Goal: Task Accomplishment & Management: Manage account settings

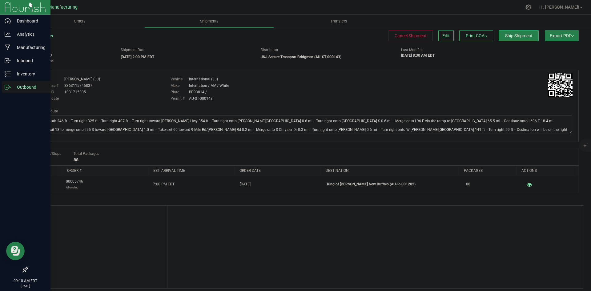
click at [7, 88] on icon at bounding box center [8, 87] width 6 height 6
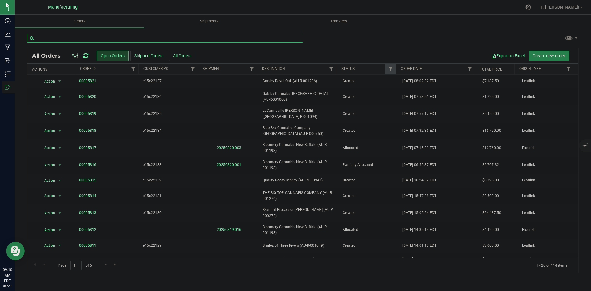
click at [105, 41] on input "text" at bounding box center [165, 38] width 276 height 9
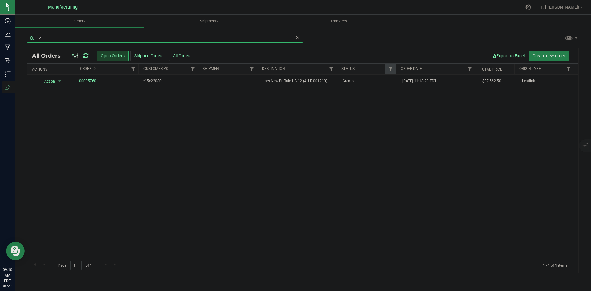
type input "1"
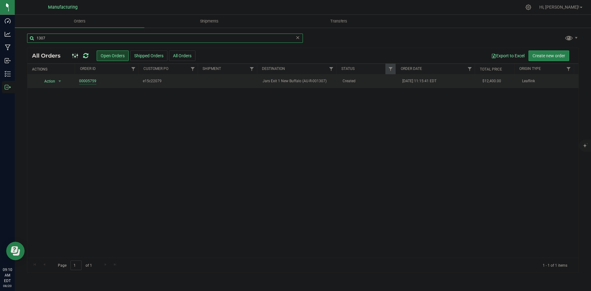
type input "1307"
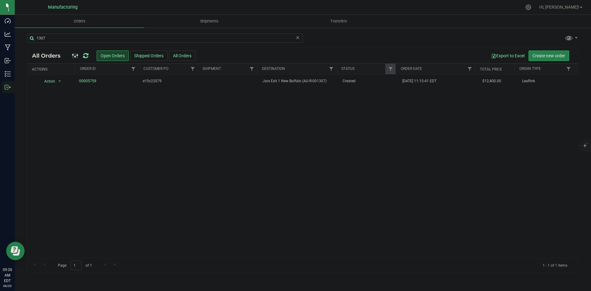
click at [84, 54] on icon at bounding box center [85, 56] width 5 height 6
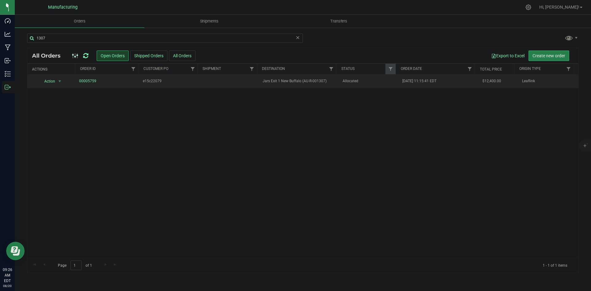
click at [309, 78] on span "Jars Exit 1 New Buffalo (AU-R-001307)" at bounding box center [299, 81] width 72 height 6
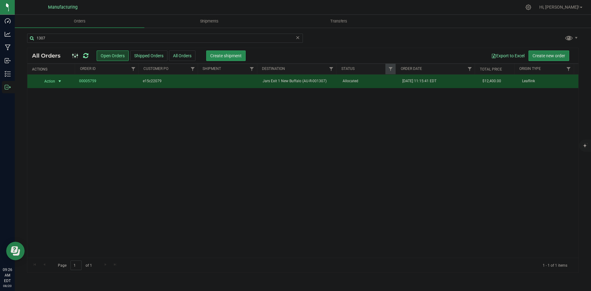
click at [231, 54] on span "Create shipment" at bounding box center [225, 55] width 31 height 5
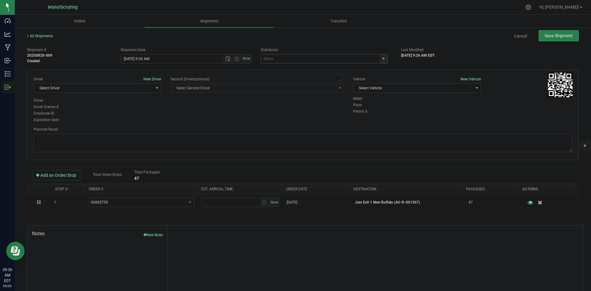
click at [380, 61] on span "select" at bounding box center [384, 58] width 8 height 9
click at [284, 70] on li "J&J Secure Transport Bridgman (AU-ST-000143)" at bounding box center [321, 69] width 125 height 9
type input "J&J Secure Transport Bridgman (AU-ST-000143)"
click at [409, 85] on span "Select Vehicle" at bounding box center [412, 88] width 119 height 9
click at [381, 107] on li "International (JJ)" at bounding box center [414, 107] width 126 height 9
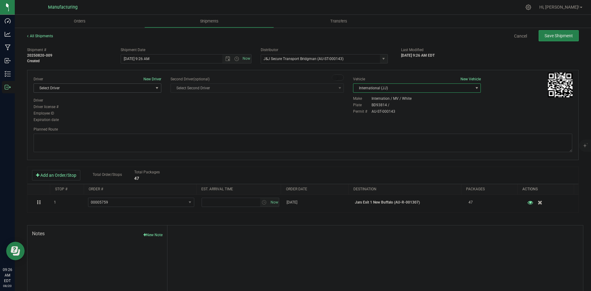
click at [136, 87] on span "Select Driver" at bounding box center [93, 88] width 119 height 9
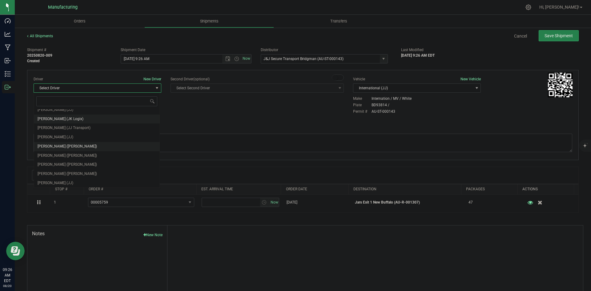
scroll to position [32, 0]
click at [60, 170] on span "Chad Stewart (JJ)" at bounding box center [56, 173] width 36 height 8
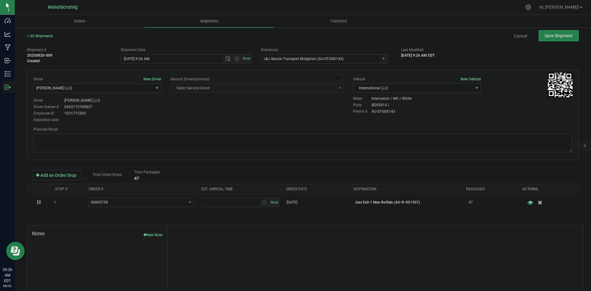
drag, startPoint x: 169, startPoint y: 130, endPoint x: 171, endPoint y: 127, distance: 3.7
click at [170, 130] on div "Planned Route" at bounding box center [303, 130] width 539 height 6
click at [235, 57] on span "Open the time view" at bounding box center [236, 58] width 5 height 5
click at [137, 106] on li "2:00 PM" at bounding box center [184, 106] width 129 height 8
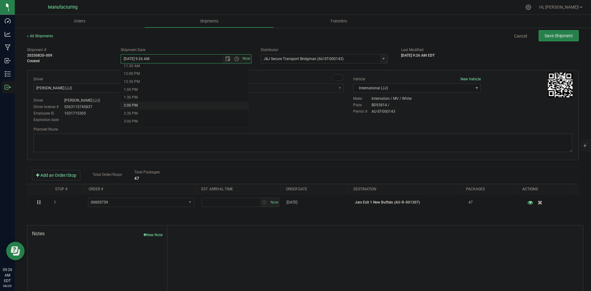
type input "8/20/2025 2:00 PM"
click at [213, 110] on div "Driver New Driver Chad Stewart (JJ) Select Driver Perry Black (JK Logix) Robert…" at bounding box center [303, 99] width 548 height 47
click at [369, 140] on textarea at bounding box center [303, 143] width 539 height 18
paste textarea "Head south 246 ft -- Turn right 325 ft -- Turn right 407 ft -- Turn right towar…"
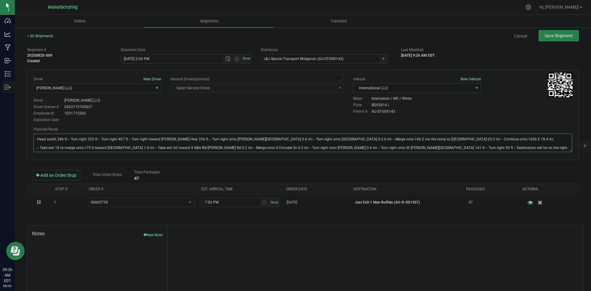
type textarea "Head south 246 ft -- Turn right 325 ft -- Turn right 407 ft -- Turn right towar…"
drag, startPoint x: 304, startPoint y: 108, endPoint x: 328, endPoint y: 101, distance: 24.9
click at [305, 108] on div "Driver New Driver Chad Stewart (JJ) Select Driver Perry Black (JK Logix) Robert…" at bounding box center [303, 99] width 548 height 47
click at [568, 35] on span "Save Shipment" at bounding box center [559, 35] width 28 height 5
type input "8/20/2025 6:00 PM"
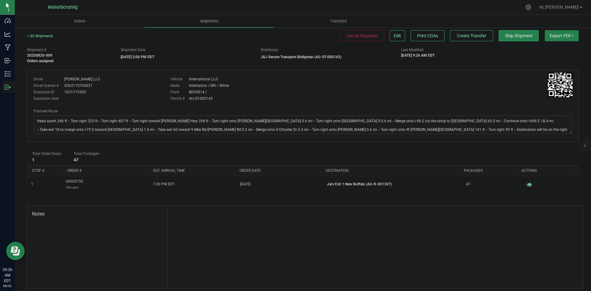
click at [494, 38] on div "Ship Shipment" at bounding box center [516, 35] width 45 height 11
click at [484, 37] on button "Create Transfer" at bounding box center [471, 35] width 43 height 11
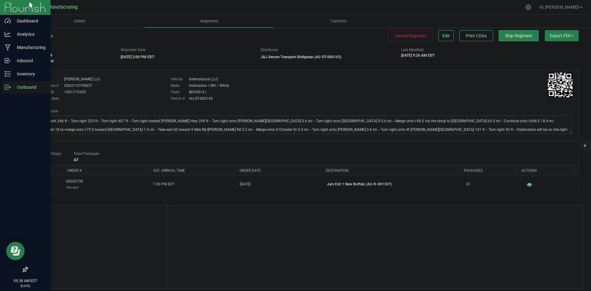
click at [35, 85] on p "Outbound" at bounding box center [29, 86] width 37 height 7
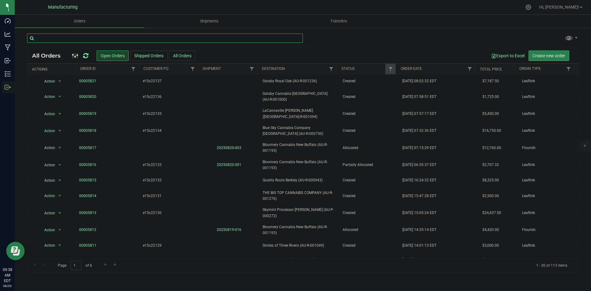
click at [61, 40] on input "text" at bounding box center [165, 38] width 276 height 9
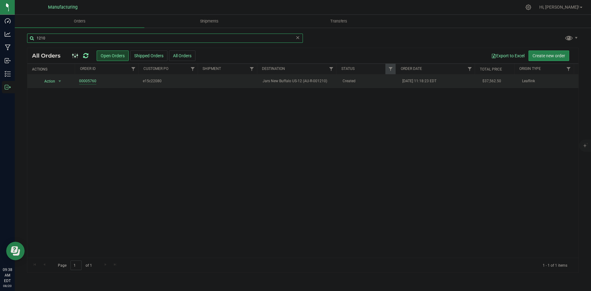
type input "1210"
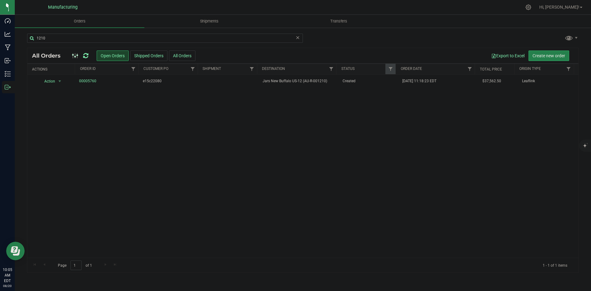
click at [85, 54] on icon at bounding box center [85, 56] width 5 height 6
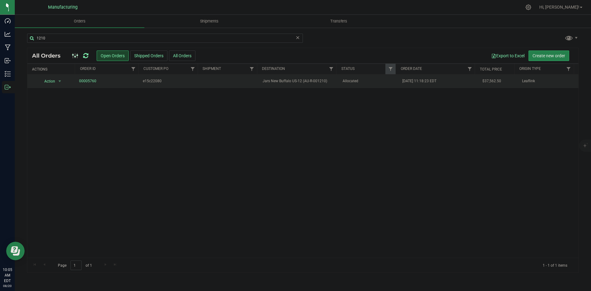
click at [315, 85] on td "Jars New Buffalo US-12 (AU-R-001210)" at bounding box center [299, 82] width 80 height 14
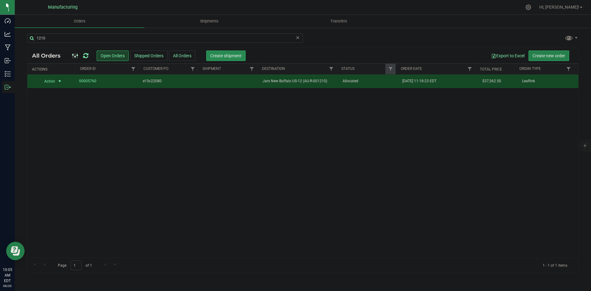
click at [220, 58] on span "Create shipment" at bounding box center [225, 55] width 31 height 5
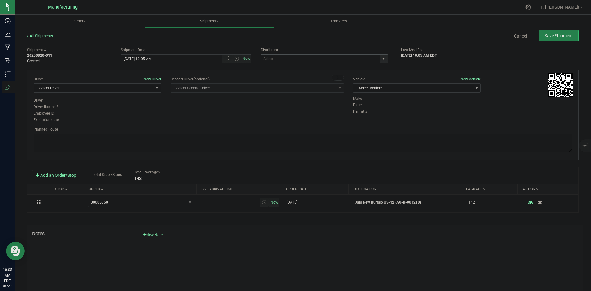
click at [384, 58] on span "select" at bounding box center [384, 58] width 8 height 9
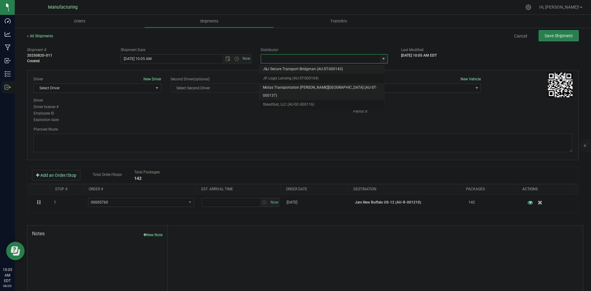
click at [303, 86] on li "Motas Transportation [PERSON_NAME][GEOGRAPHIC_DATA] (AU-ST-000137)" at bounding box center [321, 91] width 125 height 17
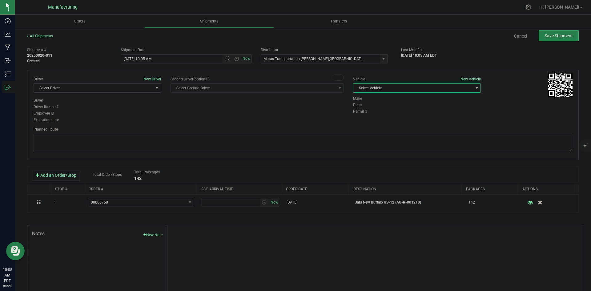
click at [401, 90] on span "Select Vehicle" at bounding box center [412, 88] width 119 height 9
click at [381, 59] on span "select" at bounding box center [383, 58] width 5 height 5
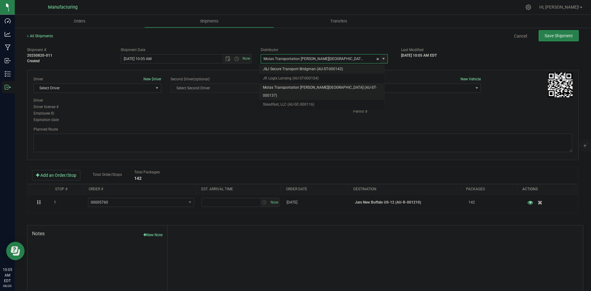
click at [304, 71] on li "J&J Secure Transport Bridgman (AU-ST-000143)" at bounding box center [321, 69] width 125 height 9
type input "J&J Secure Transport Bridgman (AU-ST-000143)"
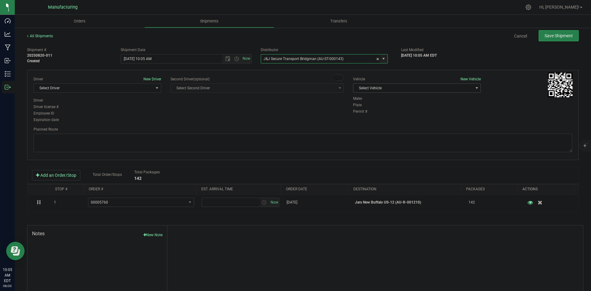
click at [423, 95] on div "Vehicle New Vehicle Select Vehicle Select Vehicle Box 1 International (JJ) T3 V…" at bounding box center [417, 85] width 137 height 19
click at [405, 91] on span "Select Vehicle" at bounding box center [412, 88] width 119 height 9
click at [374, 110] on li "International (JJ)" at bounding box center [414, 107] width 126 height 9
click at [104, 90] on span "Select Driver" at bounding box center [93, 88] width 119 height 9
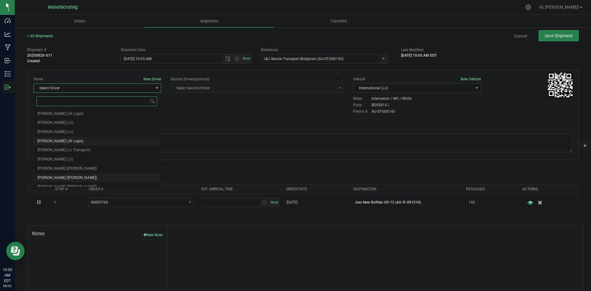
scroll to position [32, 0]
click at [62, 171] on span "Chad Stewart (JJ)" at bounding box center [56, 173] width 36 height 8
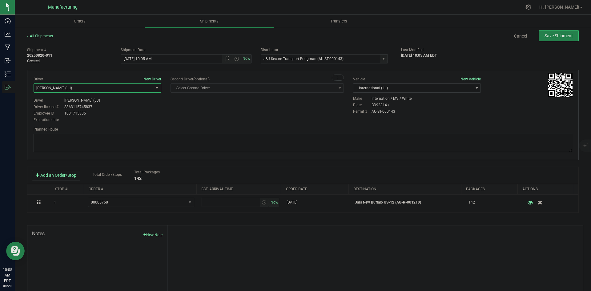
click at [148, 115] on div "Employee ID 1031715305" at bounding box center [98, 114] width 128 height 6
click at [234, 57] on span "Open the time view" at bounding box center [236, 58] width 5 height 5
click at [133, 76] on li "2:00 PM" at bounding box center [184, 75] width 129 height 8
type input "8/20/2025 2:00 PM"
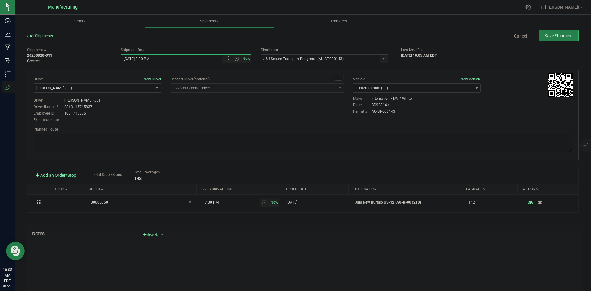
click at [193, 112] on div "Driver New Driver Chad Stewart (JJ) Select Driver Perry Black (JK Logix) Robert…" at bounding box center [303, 99] width 548 height 47
click at [230, 141] on textarea at bounding box center [303, 143] width 539 height 18
paste textarea "Head south 246 ft -- Turn right 325 ft -- Turn right 407 ft -- Turn right towar…"
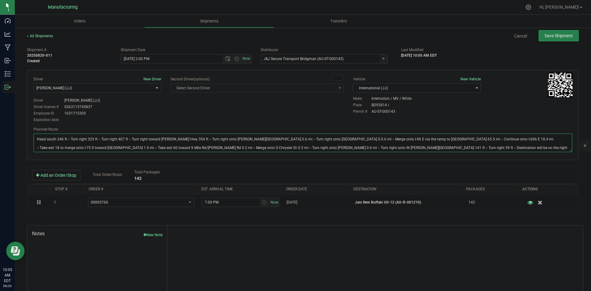
type textarea "Head south 246 ft -- Turn right 325 ft -- Turn right 407 ft -- Turn right towar…"
click at [241, 106] on div "Driver New Driver Chad Stewart (JJ) Select Driver Perry Black (JK Logix) Robert…" at bounding box center [303, 99] width 548 height 47
click at [549, 34] on span "Save Shipment" at bounding box center [559, 35] width 28 height 5
type input "8/20/2025 6:00 PM"
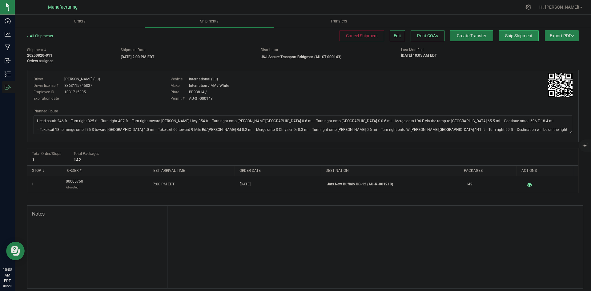
click at [462, 36] on span "Create Transfer" at bounding box center [472, 35] width 30 height 5
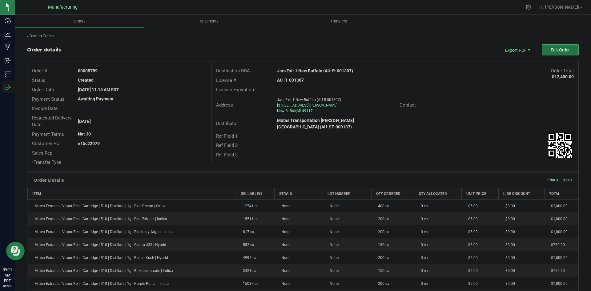
click at [546, 51] on button "Edit Order" at bounding box center [560, 49] width 37 height 11
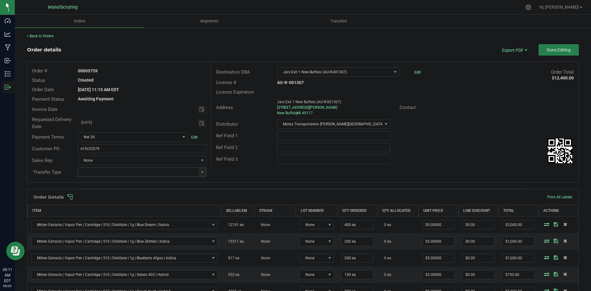
click at [204, 173] on span at bounding box center [203, 172] width 8 height 9
click at [107, 220] on li "Wholesale Transfer" at bounding box center [141, 224] width 127 height 10
type input "Wholesale Transfer"
click at [237, 174] on div "Order # 00005759 Status Created Order Date Aug 18, 2025 11:15 AM EDT Payment St…" at bounding box center [302, 122] width 551 height 120
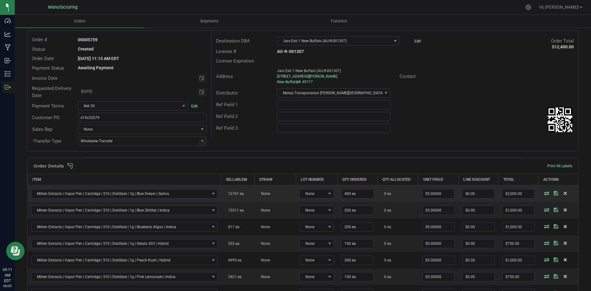
scroll to position [31, 0]
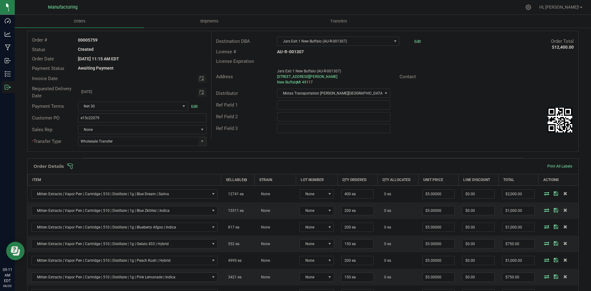
click at [249, 163] on div "Order Details Print All Labels" at bounding box center [302, 166] width 551 height 15
click at [249, 165] on span at bounding box center [343, 166] width 552 height 6
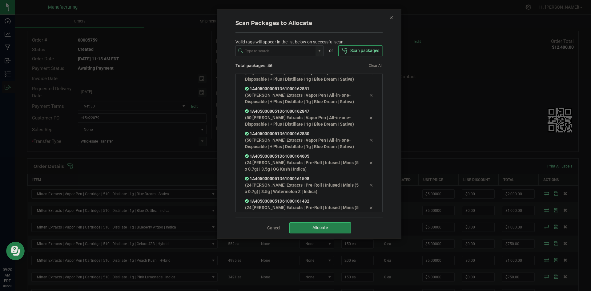
scroll to position [911, 0]
click at [307, 226] on button "Allocate" at bounding box center [320, 227] width 62 height 11
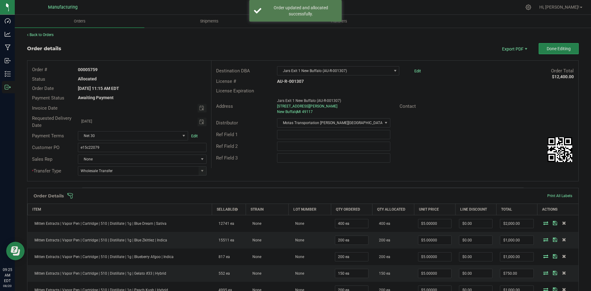
scroll to position [0, 0]
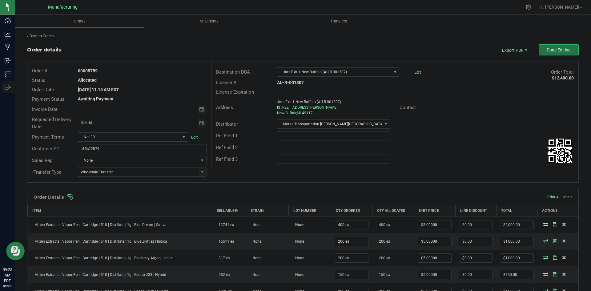
click at [549, 47] on span "Done Editing" at bounding box center [559, 49] width 24 height 5
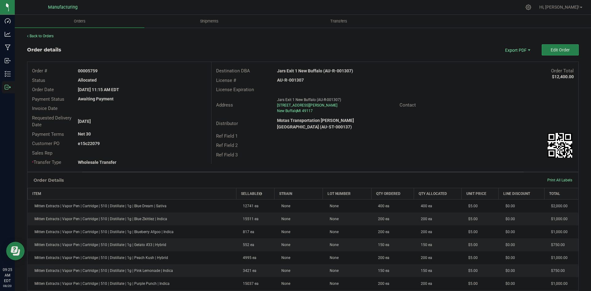
click at [308, 72] on strong "Jars Exit 1 New Buffalo (AU-R-001307)" at bounding box center [315, 70] width 76 height 5
copy strong "Jars Exit 1 New Buffalo (AU-R-001307)"
click at [294, 80] on strong "AU-R-001307" at bounding box center [290, 80] width 27 height 5
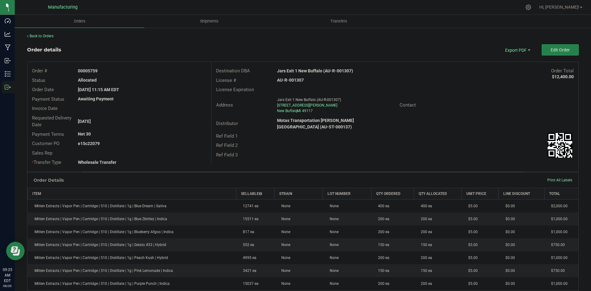
click at [294, 80] on strong "AU-R-001307" at bounding box center [290, 80] width 27 height 5
copy strong "AU-R-001307"
drag, startPoint x: 87, startPoint y: 70, endPoint x: 176, endPoint y: 71, distance: 89.9
click at [169, 71] on div "00005759" at bounding box center [142, 71] width 138 height 6
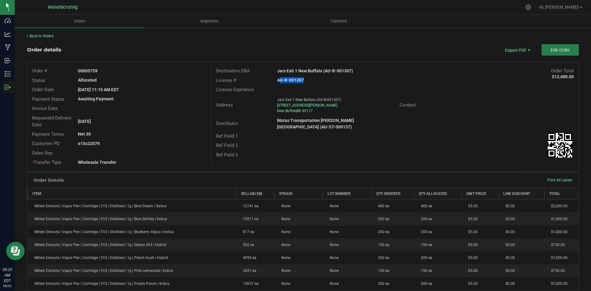
copy strong "5759"
drag, startPoint x: 86, startPoint y: 141, endPoint x: 179, endPoint y: 146, distance: 93.1
click at [177, 146] on div "e15c22079" at bounding box center [142, 143] width 138 height 6
copy strong "22079"
click at [515, 59] on span "Packing List PDF" at bounding box center [513, 60] width 38 height 9
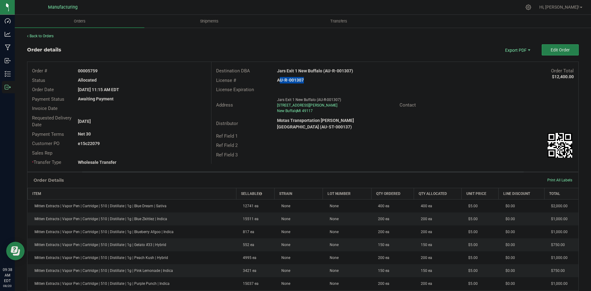
copy strong "22079"
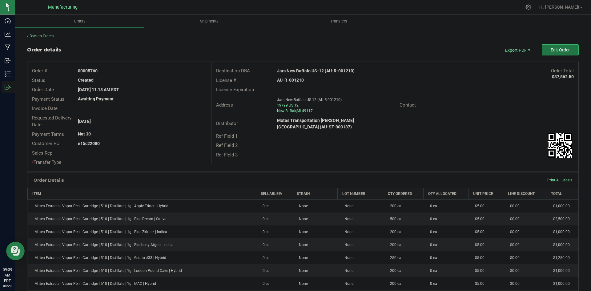
click at [559, 47] on button "Edit Order" at bounding box center [560, 49] width 37 height 11
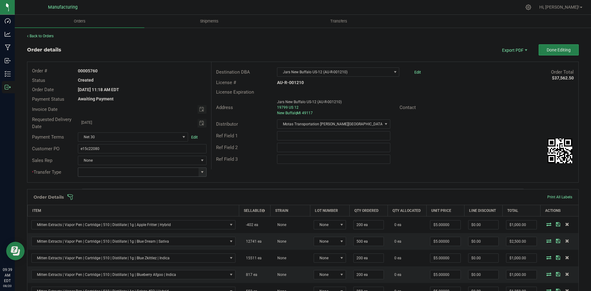
click at [202, 171] on span at bounding box center [202, 172] width 5 height 5
click at [105, 222] on li "Wholesale Transfer" at bounding box center [141, 224] width 127 height 10
type input "Wholesale Transfer"
click at [256, 175] on div "Order # 00005760 Status Created Order Date [DATE] 11:18 AM EDT Payment Status A…" at bounding box center [302, 122] width 551 height 120
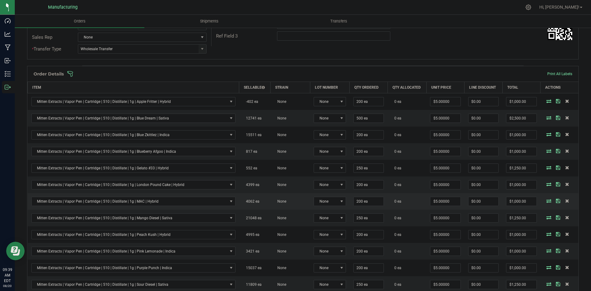
scroll to position [62, 0]
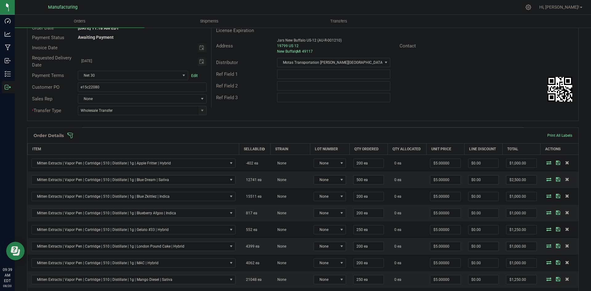
click at [264, 133] on span at bounding box center [343, 135] width 552 height 6
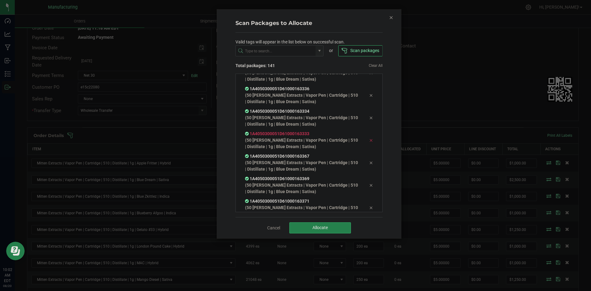
scroll to position [3092, 0]
click at [324, 230] on span "Allocate" at bounding box center [320, 227] width 15 height 5
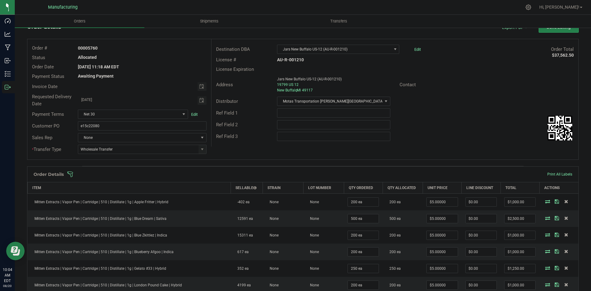
scroll to position [0, 0]
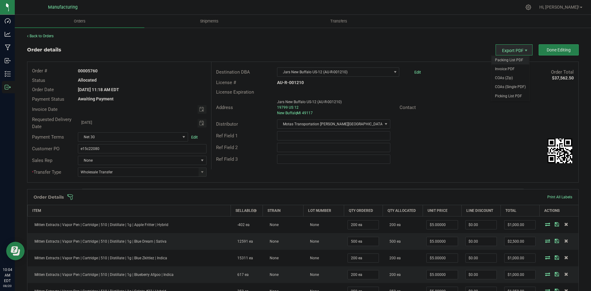
click at [512, 56] on span "Packing List PDF" at bounding box center [510, 60] width 38 height 9
click at [555, 55] on button "Done Editing" at bounding box center [559, 49] width 40 height 11
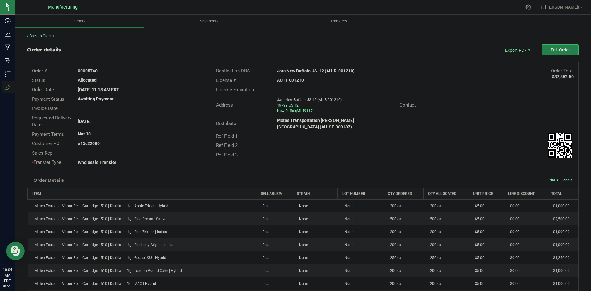
click at [319, 72] on strong "Jars New Buffalo US-12 (AU-R-001210)" at bounding box center [316, 70] width 78 height 5
copy strong "Jars New Buffalo US-12 (AU-R-001210)"
click at [295, 81] on strong "AU-R-001210" at bounding box center [290, 80] width 27 height 5
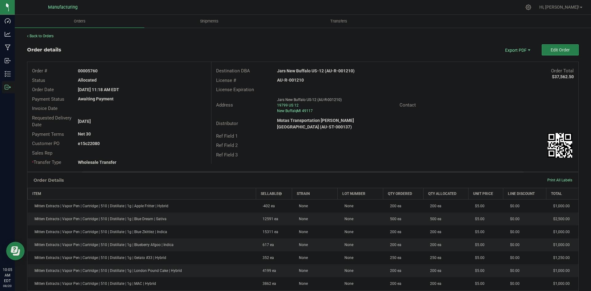
click at [295, 81] on strong "AU-R-001210" at bounding box center [290, 80] width 27 height 5
copy strong "AU-R-001210"
drag, startPoint x: 87, startPoint y: 70, endPoint x: 160, endPoint y: 72, distance: 73.3
click at [153, 70] on div "00005760" at bounding box center [142, 71] width 138 height 6
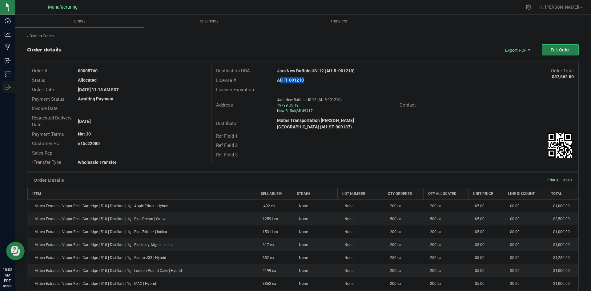
copy strong "5760"
drag, startPoint x: 87, startPoint y: 143, endPoint x: 199, endPoint y: 144, distance: 111.5
click at [181, 144] on div "e15c22080" at bounding box center [142, 143] width 138 height 6
copy strong "22080"
click at [153, 93] on div "Order Date [DATE] 11:18 AM EDT" at bounding box center [119, 90] width 184 height 10
